Goal: Contribute content

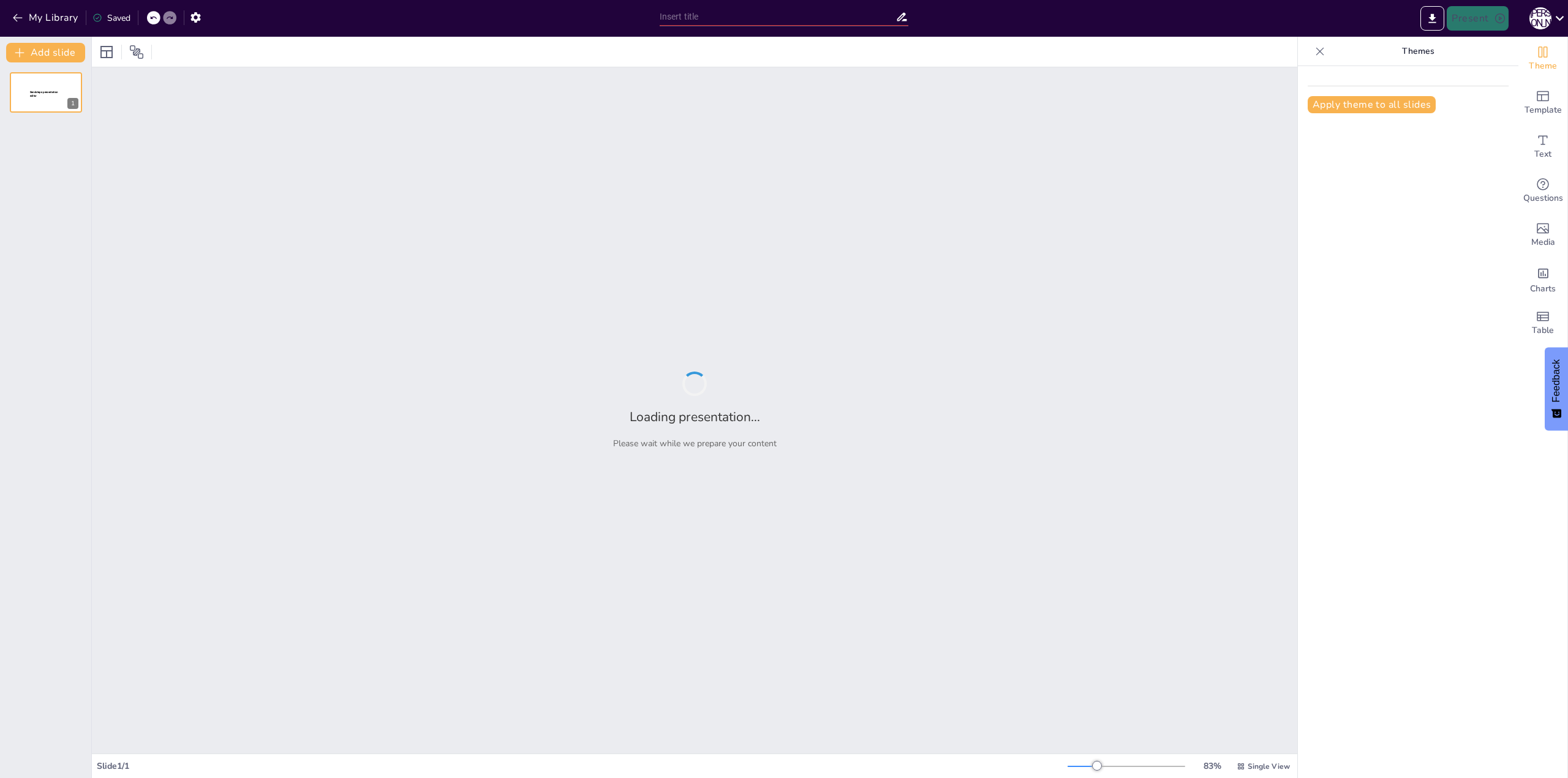
type input "Компьютерлік желілердің негіздері: Жұмыс жасау принциптері мен компоненттері"
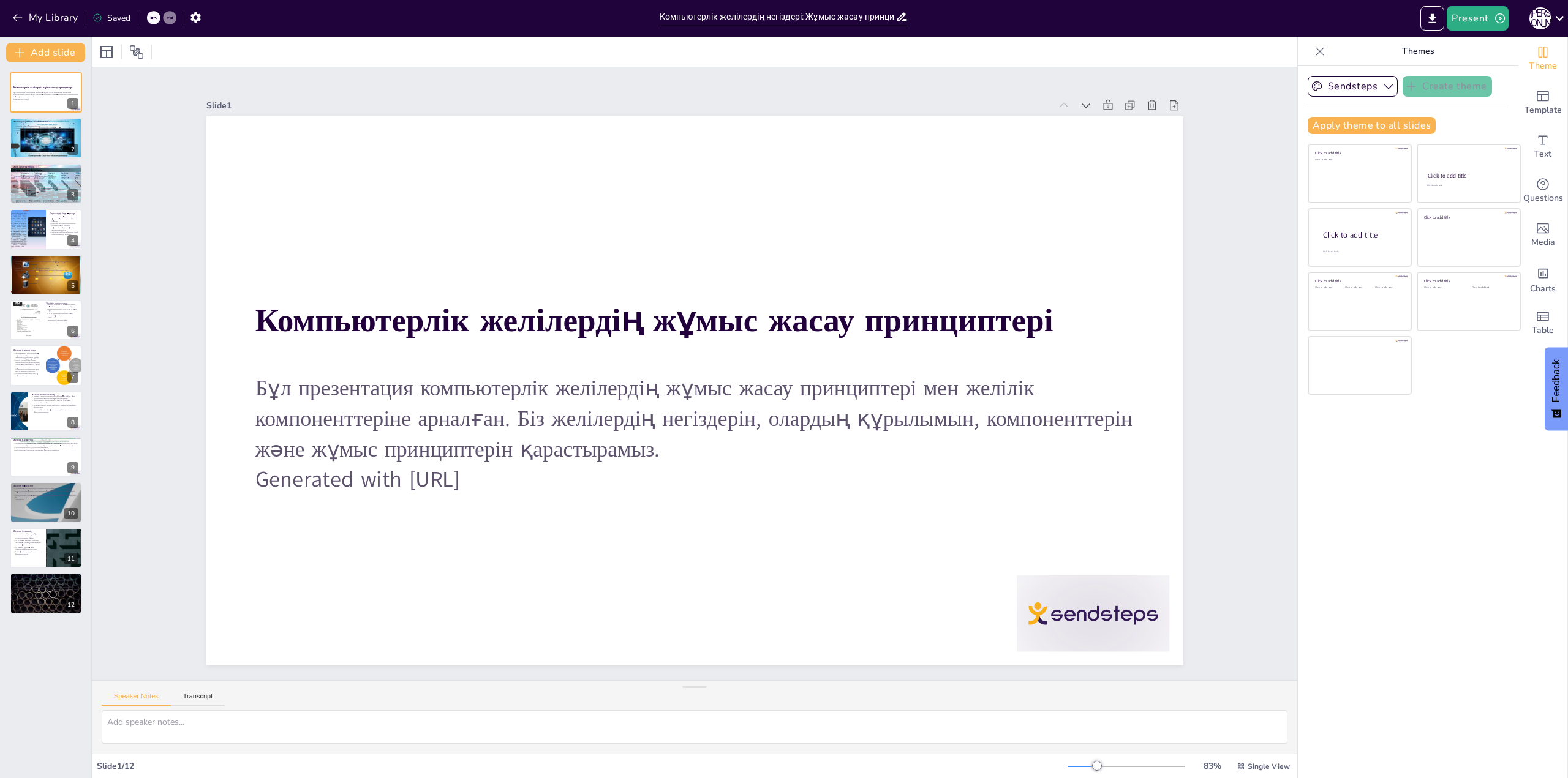
click at [1368, 499] on div "Sendsteps Create theme Apply theme to all slides Click to add title Click to ad…" at bounding box center [1408, 422] width 220 height 712
click at [46, 138] on div at bounding box center [47, 138] width 74 height 42
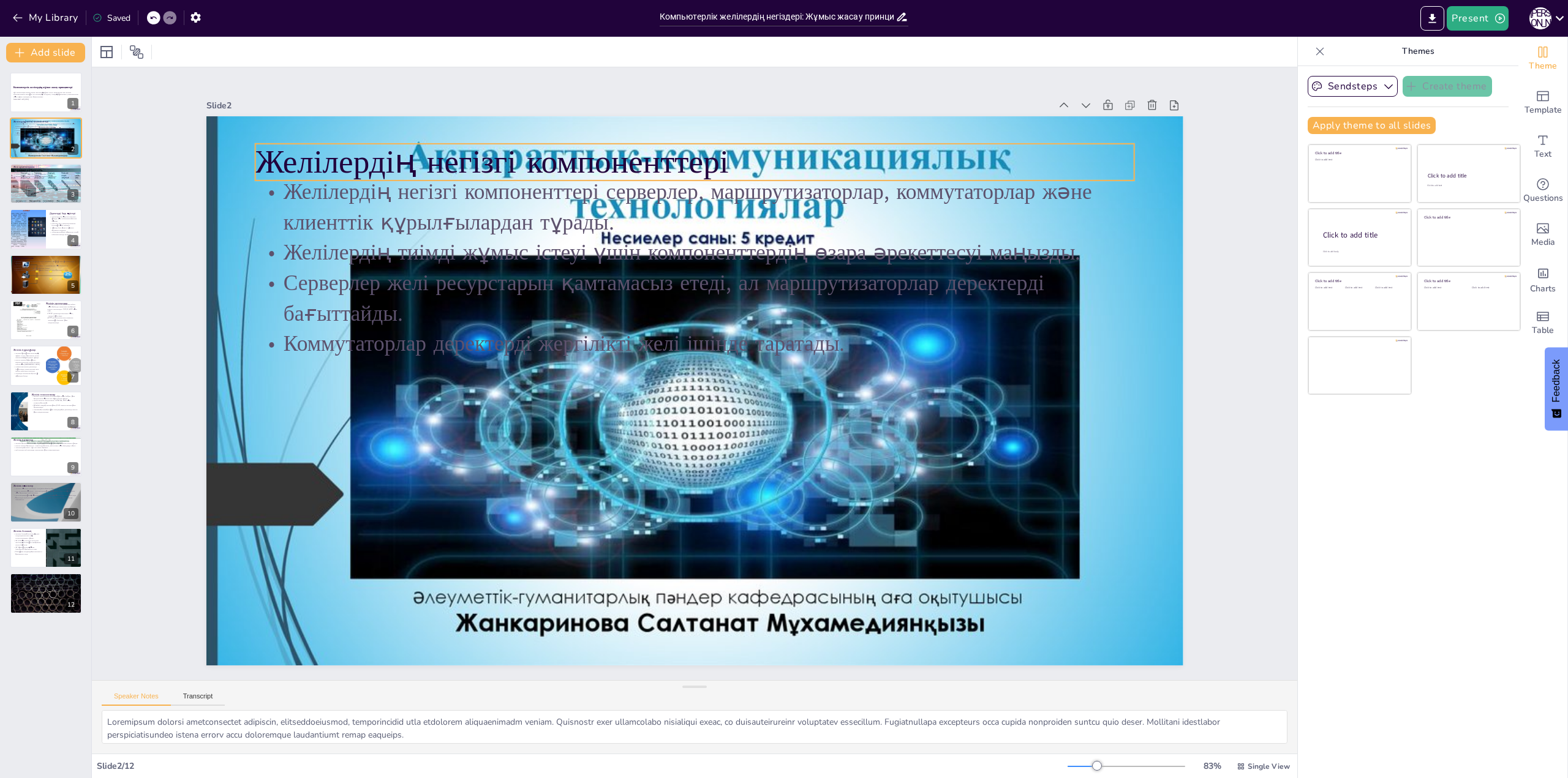
click at [804, 417] on p "Желілердің негізгі компоненттері" at bounding box center [760, 574] width 850 height 315
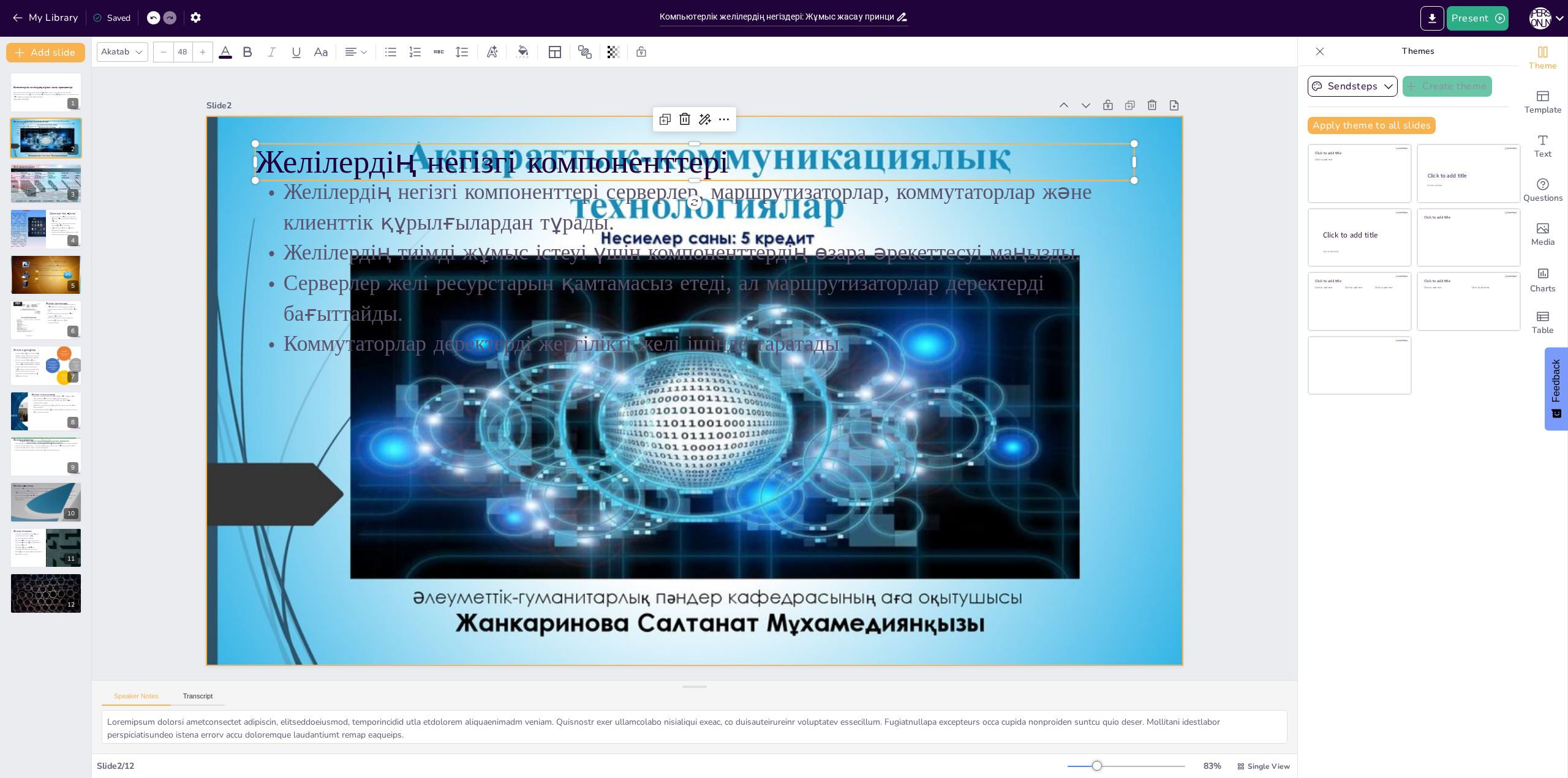
click at [658, 630] on div at bounding box center [705, 360] width 1116 height 1020
click at [35, 184] on div at bounding box center [46, 183] width 106 height 42
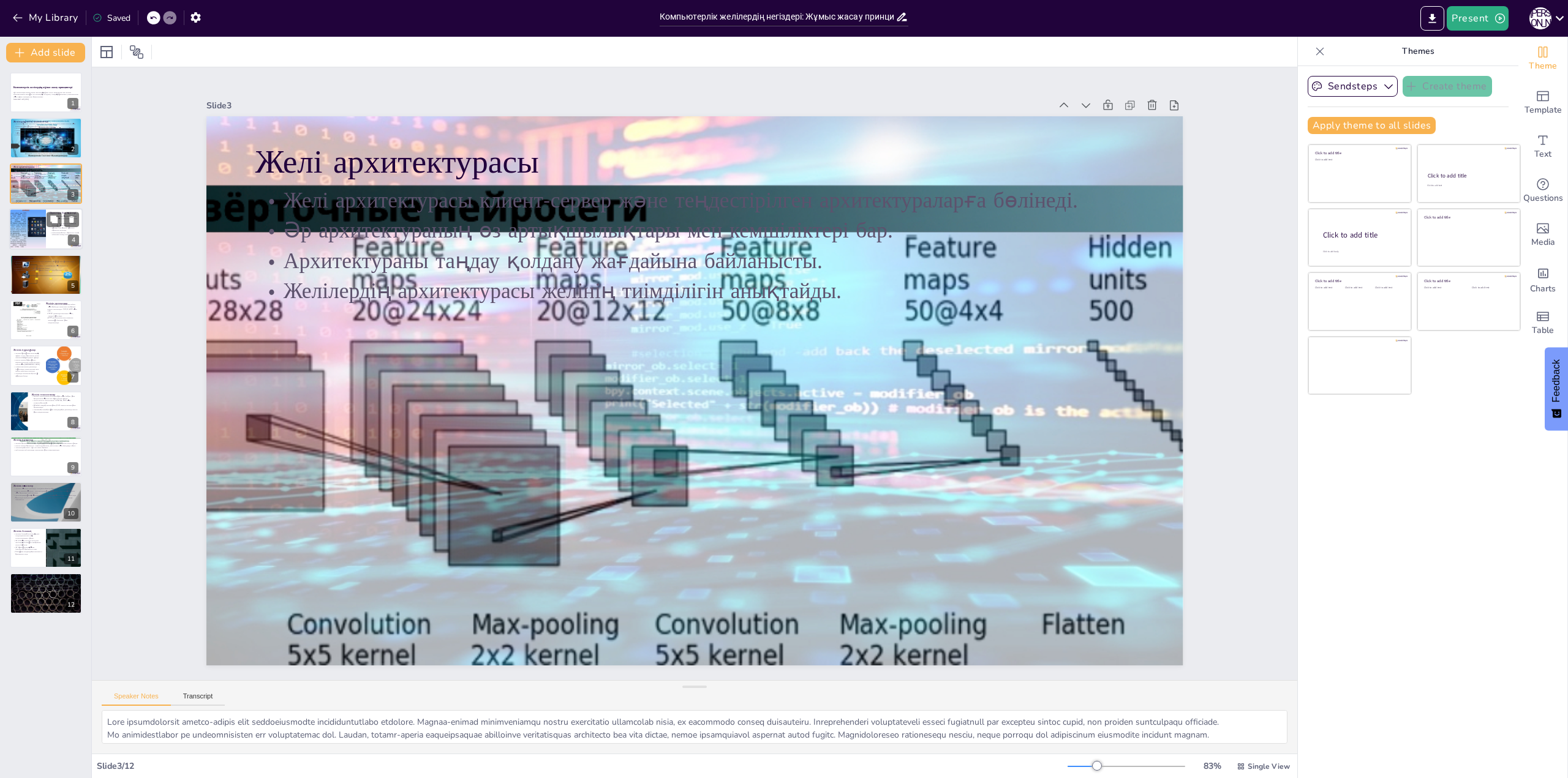
click at [37, 217] on div at bounding box center [27, 229] width 55 height 42
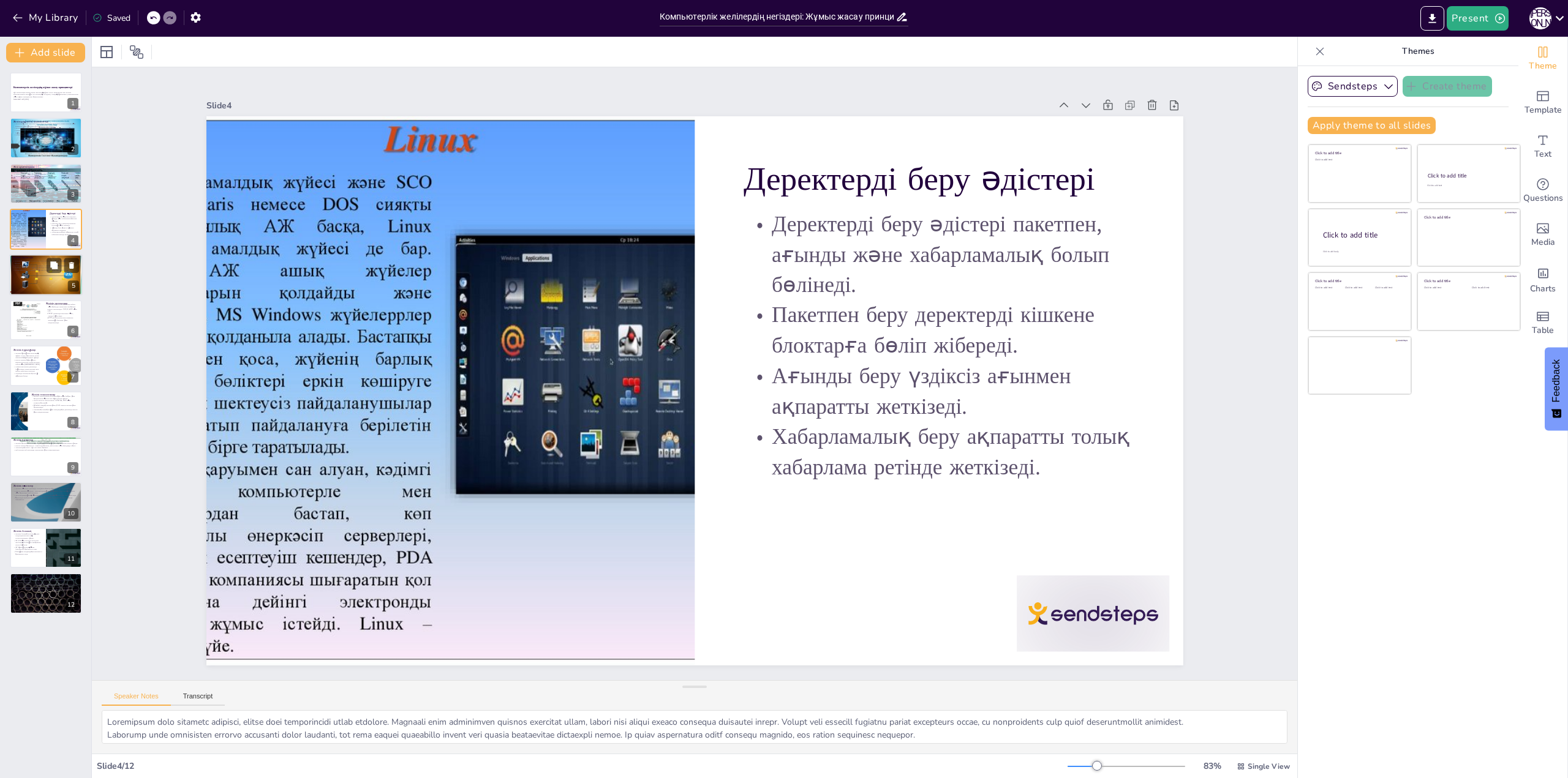
click at [30, 273] on div at bounding box center [46, 274] width 73 height 55
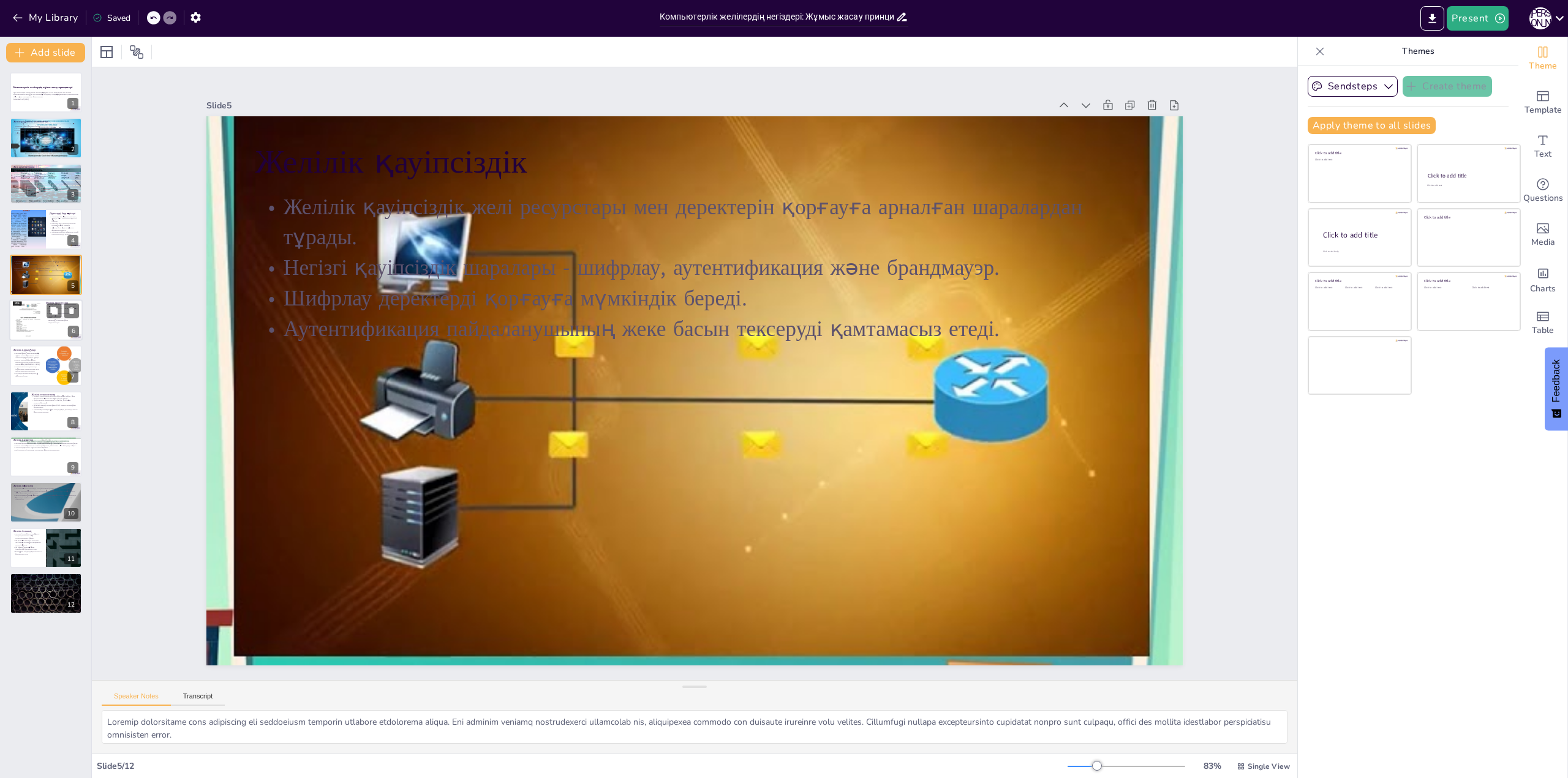
click at [30, 301] on div at bounding box center [28, 320] width 30 height 39
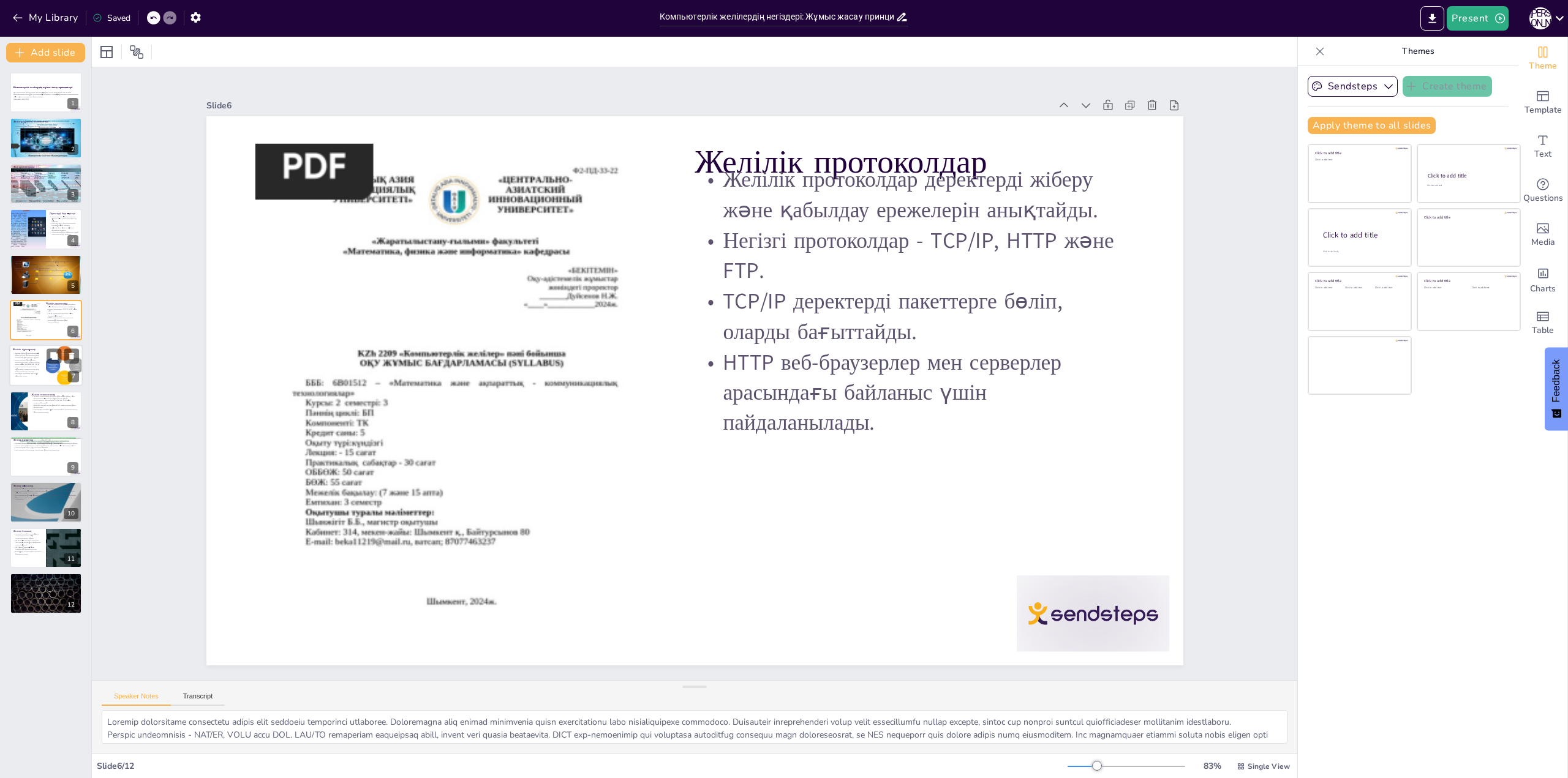
click at [27, 347] on div "Желілік құрылғылар" at bounding box center [28, 349] width 30 height 6
type textarea "Loremip dolorsitam consectetu adipi elitsed doeiusmodt incidi utlaboreet dolore…"
